Goal: Check status

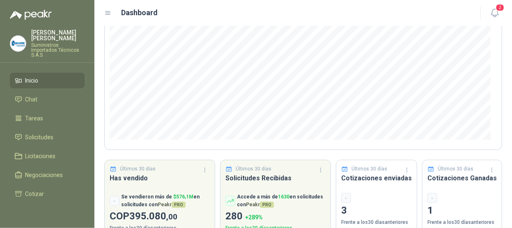
scroll to position [41, 0]
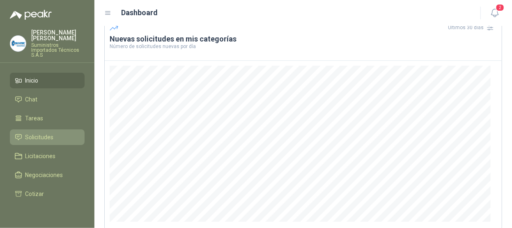
click at [41, 133] on span "Solicitudes" at bounding box center [39, 137] width 28 height 9
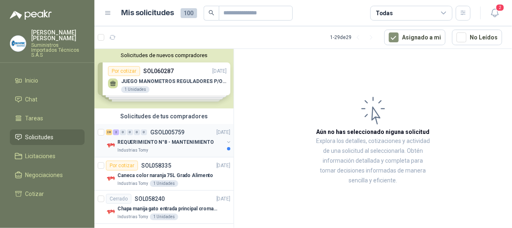
click at [209, 145] on div "REQUERIMIENTO N°8 - MANTENIMIENTO" at bounding box center [170, 142] width 106 height 10
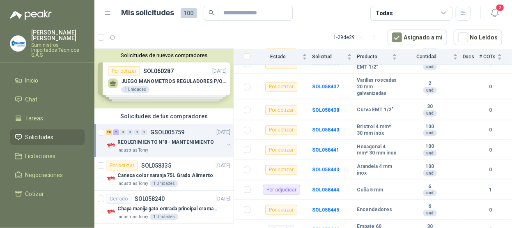
scroll to position [149, 0]
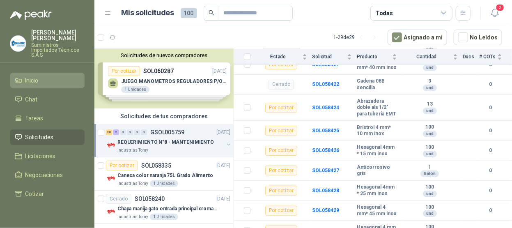
click at [20, 77] on icon at bounding box center [18, 80] width 7 height 7
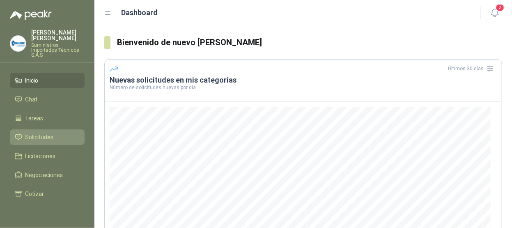
click at [43, 133] on span "Solicitudes" at bounding box center [39, 137] width 28 height 9
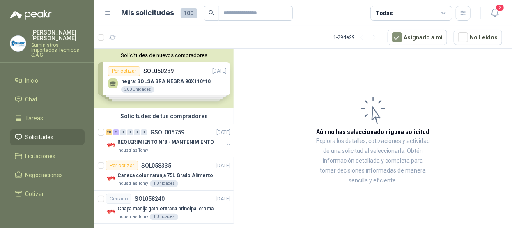
scroll to position [41, 0]
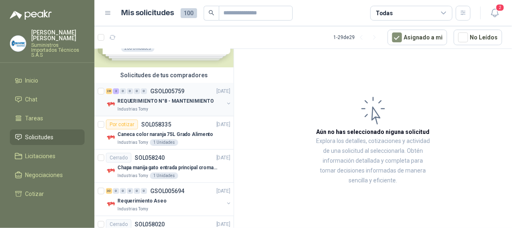
click at [179, 94] on p "GSOL005759" at bounding box center [167, 91] width 34 height 6
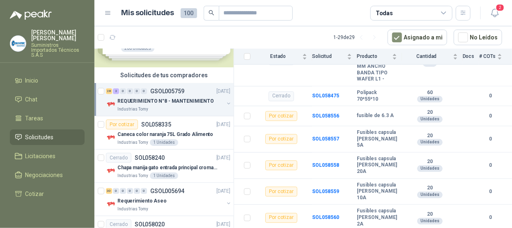
scroll to position [806, 0]
click at [25, 76] on li "Inicio" at bounding box center [47, 80] width 65 height 9
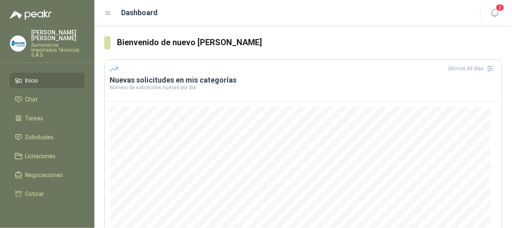
click at [43, 76] on li "Inicio" at bounding box center [47, 80] width 65 height 9
click at [46, 133] on span "Solicitudes" at bounding box center [39, 137] width 28 height 9
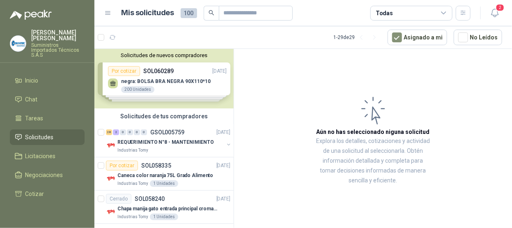
click at [170, 121] on div "Solicitudes de tus compradores" at bounding box center [163, 116] width 139 height 16
click at [170, 125] on div "28 2 0 0 0 0 GSOL005759 [DATE] REQUERIMIENTO N°8 - MANTENIMIENTO Industrias Tomy" at bounding box center [163, 140] width 139 height 33
click at [189, 145] on p "REQUERIMIENTO N°8 - MANTENIMIENTO" at bounding box center [165, 142] width 96 height 8
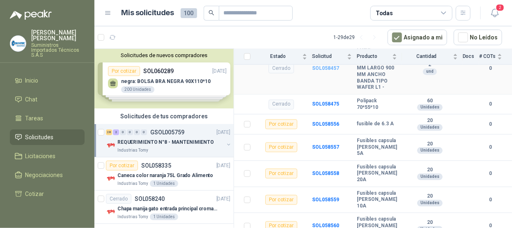
scroll to position [780, 0]
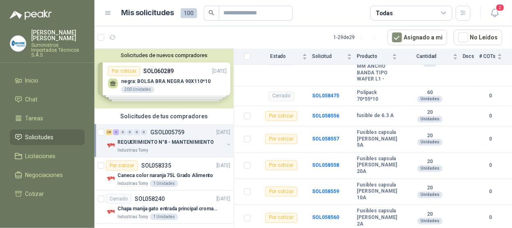
click at [151, 147] on div "Industrias Tomy" at bounding box center [170, 150] width 106 height 7
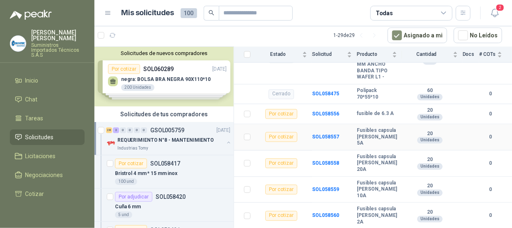
scroll to position [806, 0]
click at [343, 191] on td "SOL058559" at bounding box center [334, 190] width 45 height 26
